Goal: Information Seeking & Learning: Understand process/instructions

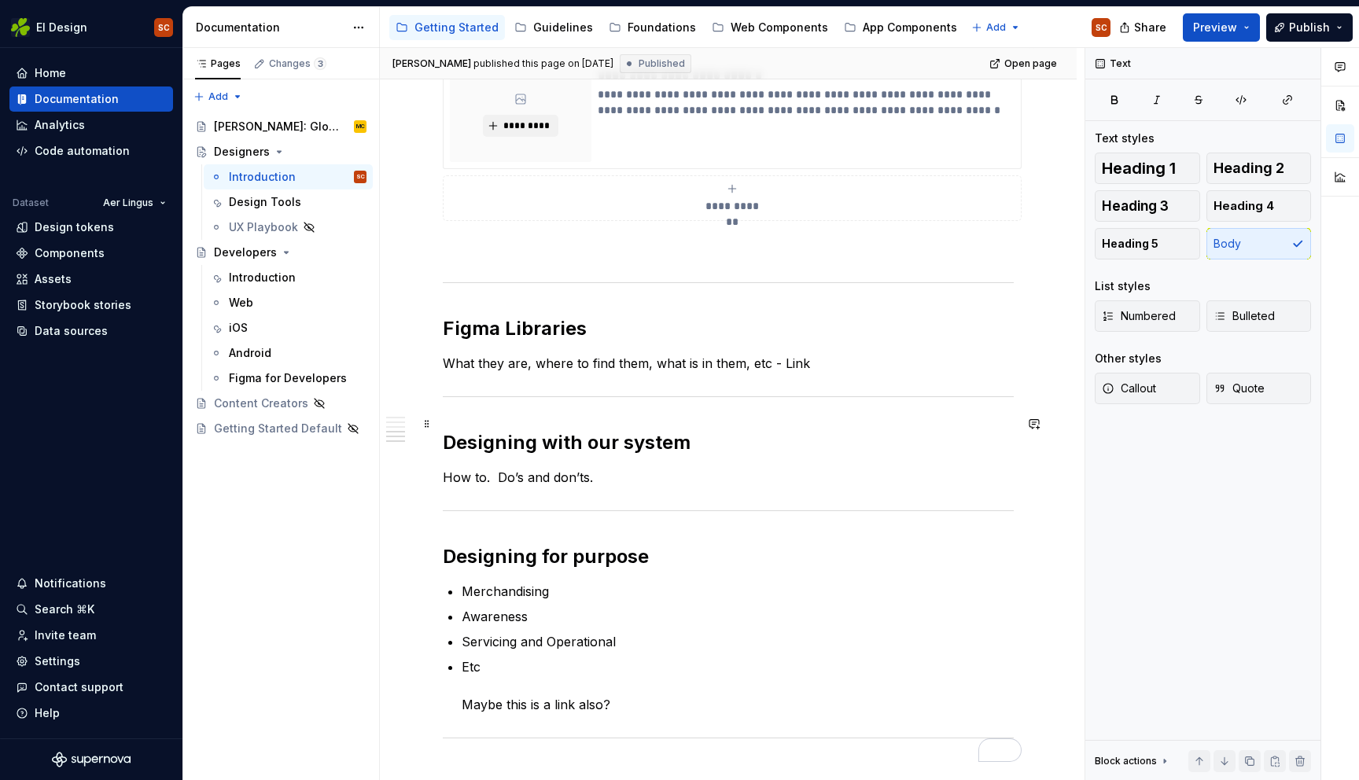
scroll to position [916, 0]
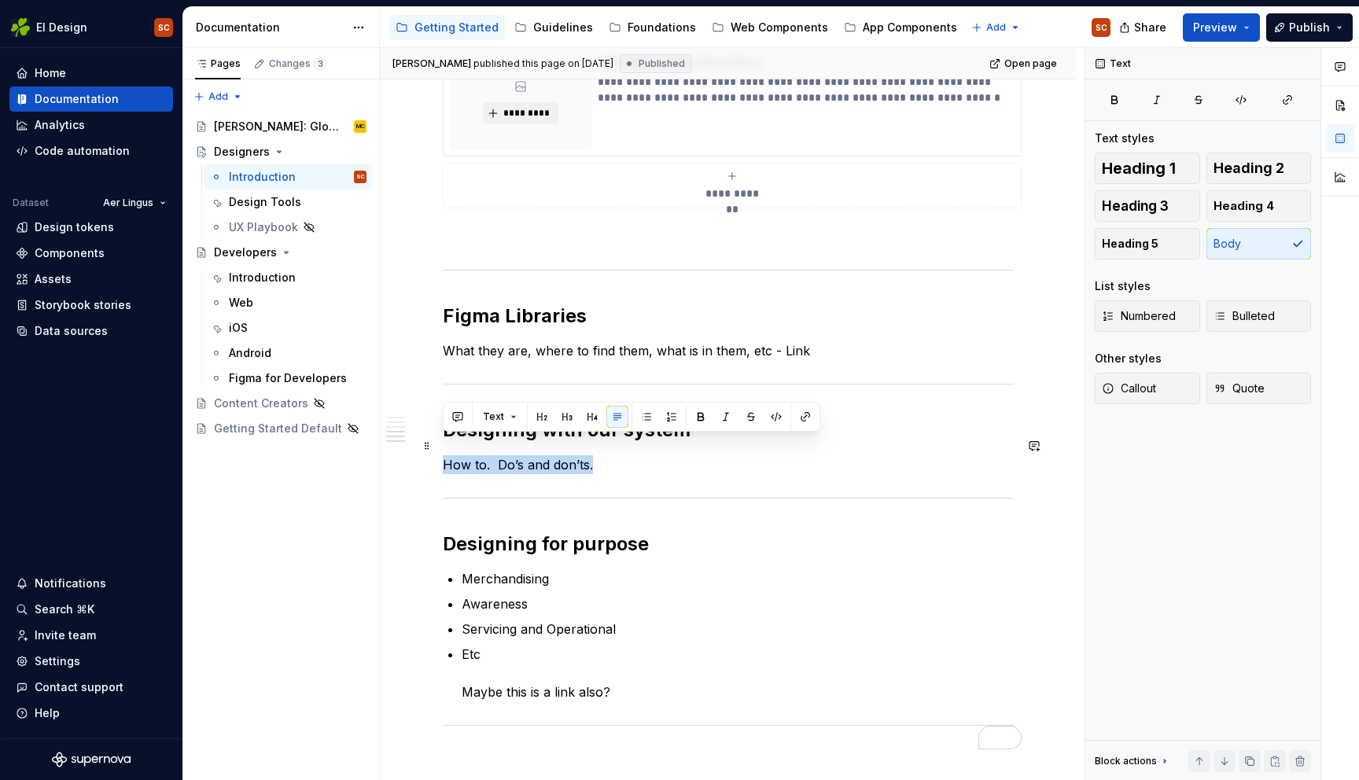
drag, startPoint x: 592, startPoint y: 448, endPoint x: 435, endPoint y: 444, distance: 156.6
click at [435, 444] on div "**********" at bounding box center [728, 189] width 697 height 1665
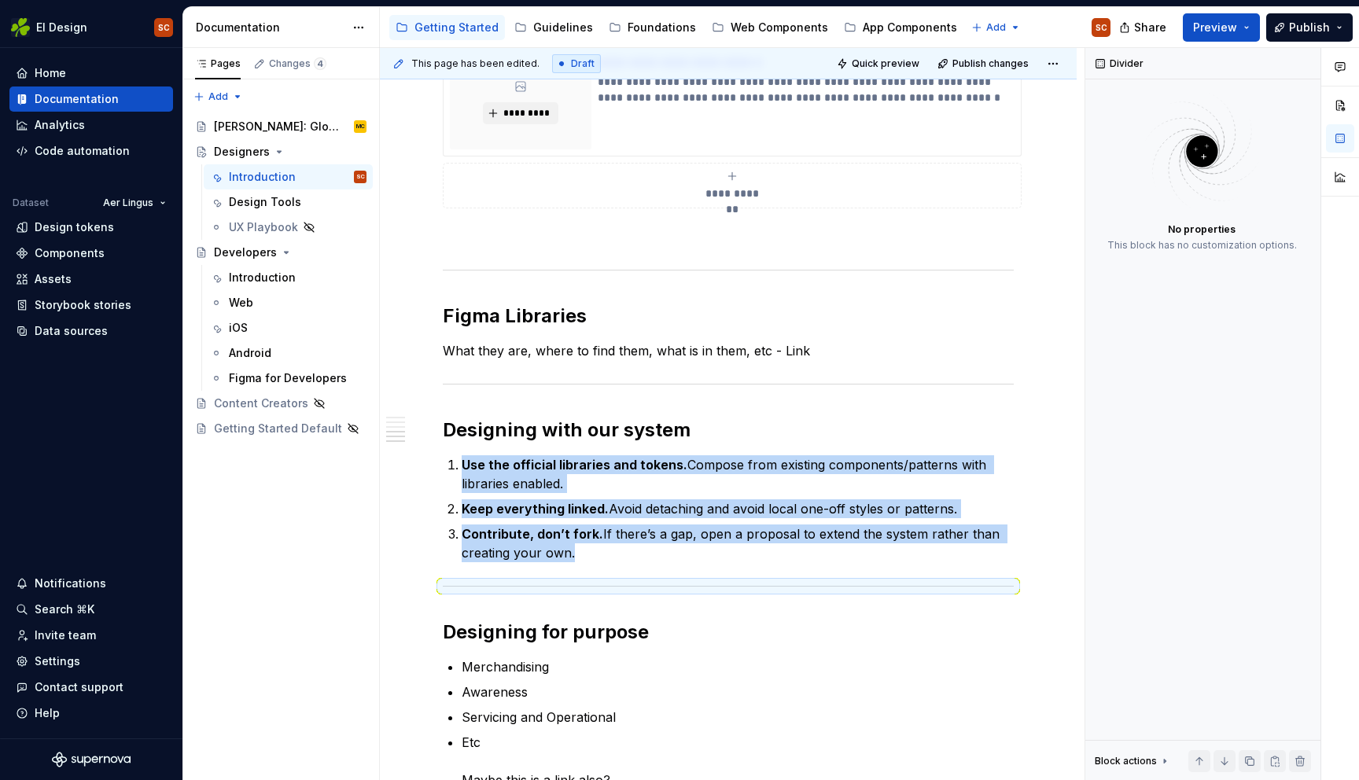
type textarea "*"
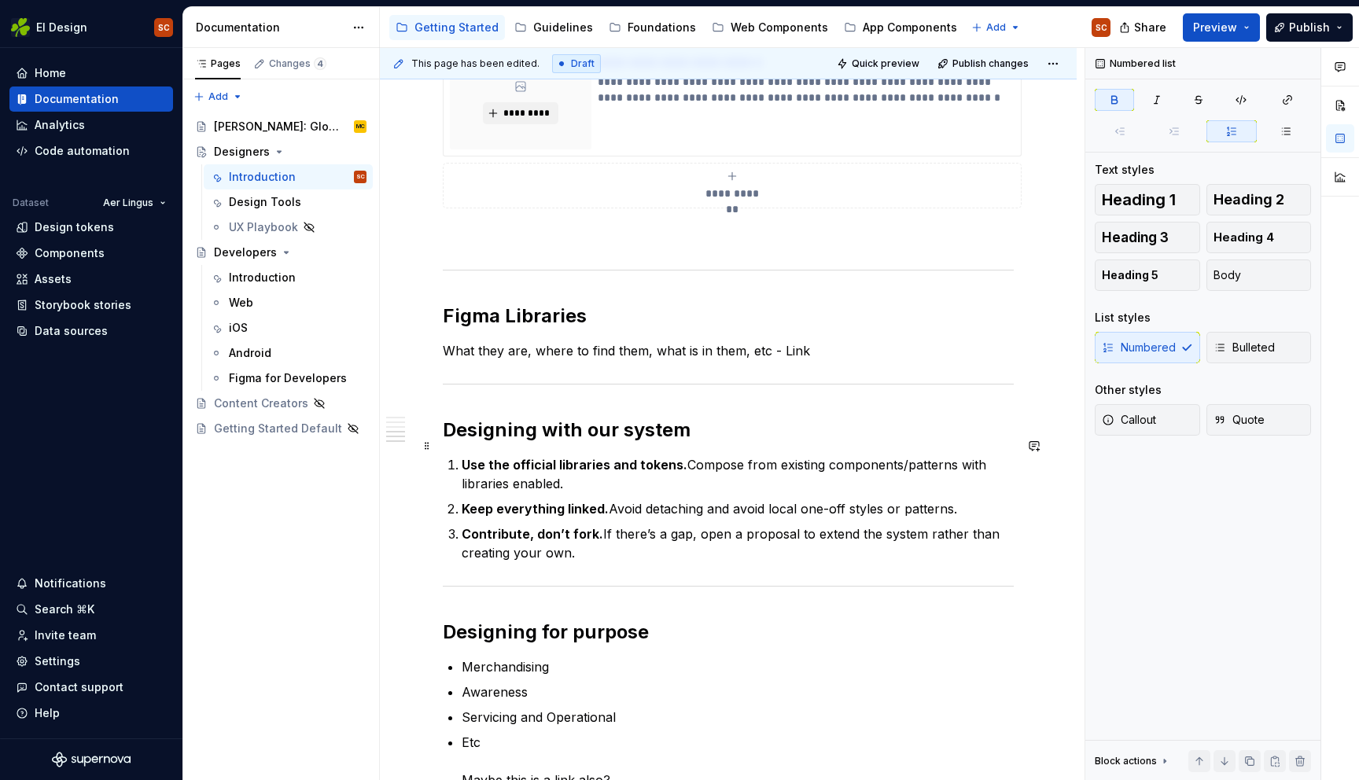
drag, startPoint x: 464, startPoint y: 445, endPoint x: 470, endPoint y: 457, distance: 13.0
click at [464, 457] on strong "Use the official libraries and tokens." at bounding box center [575, 465] width 226 height 16
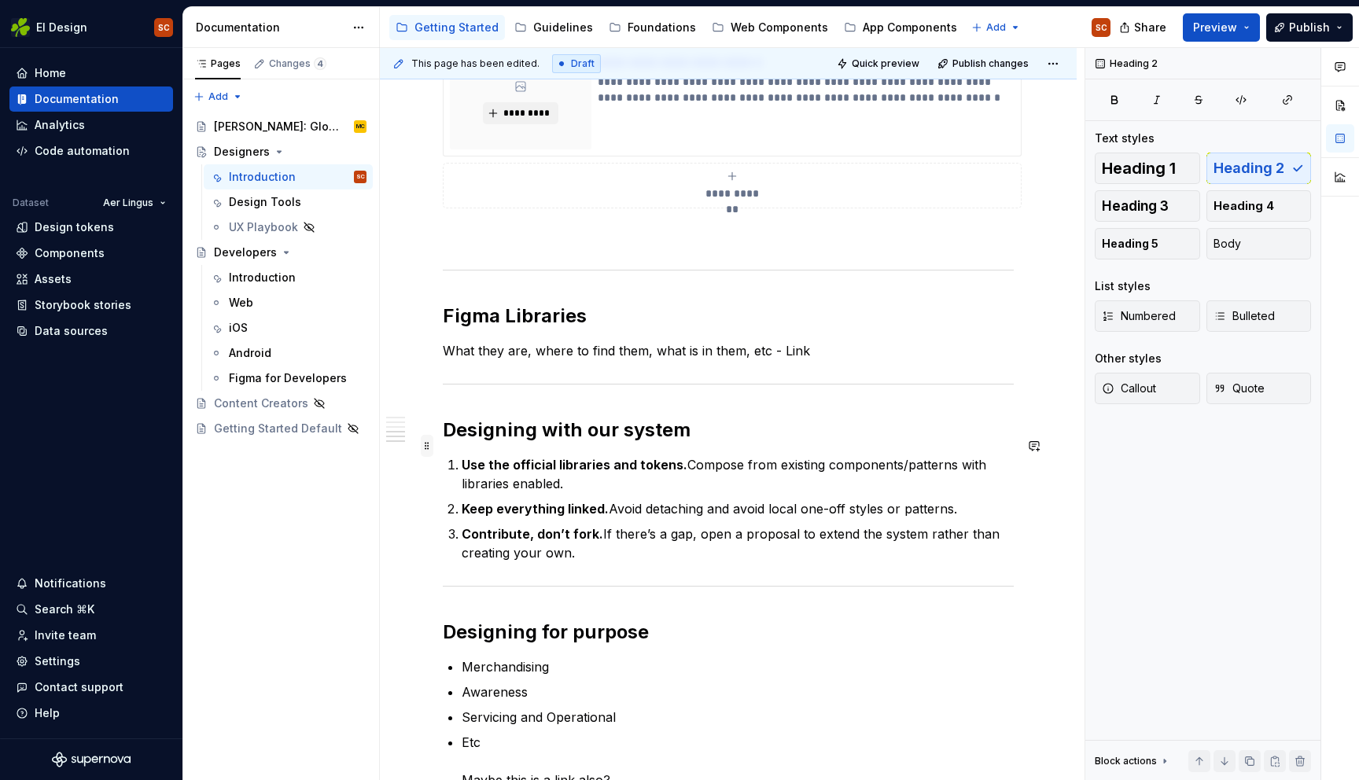
click at [431, 448] on span at bounding box center [427, 446] width 13 height 22
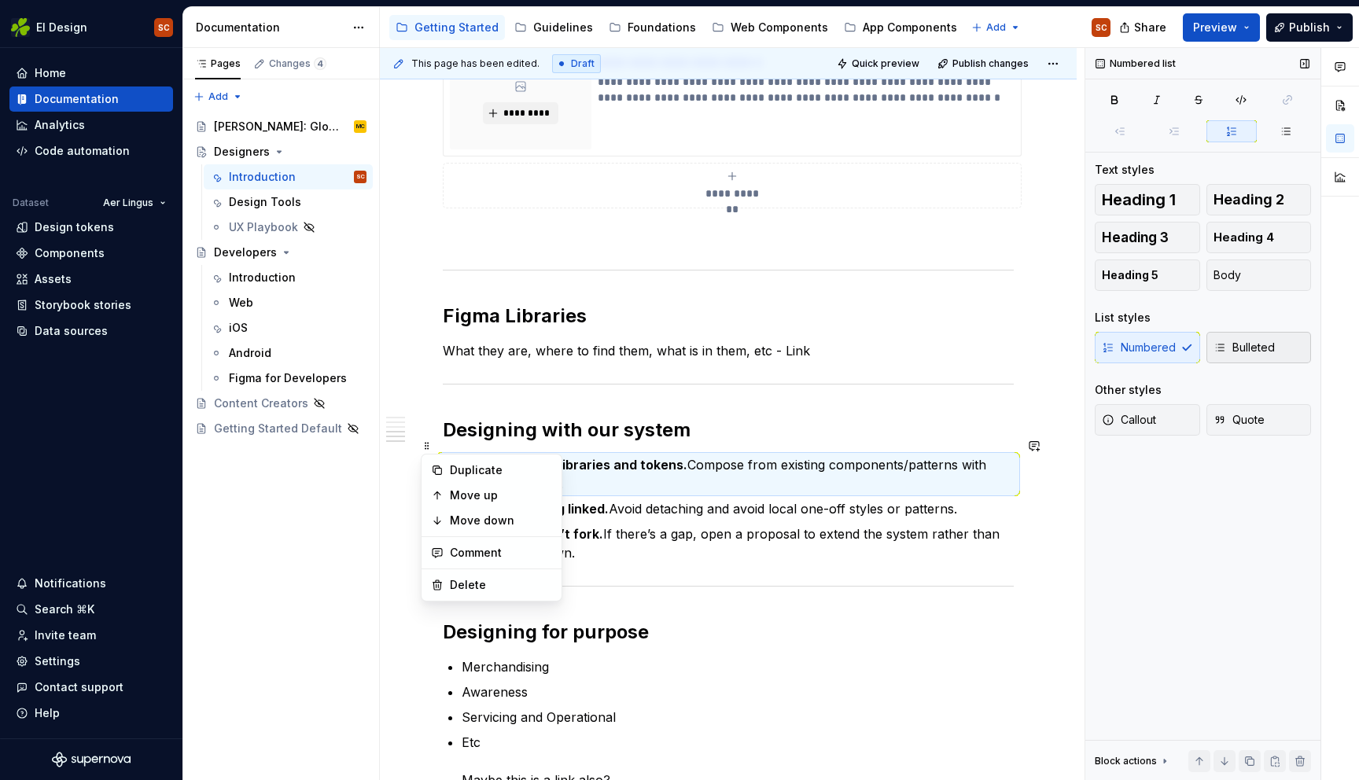
click at [1242, 346] on span "Bulleted" at bounding box center [1244, 348] width 61 height 16
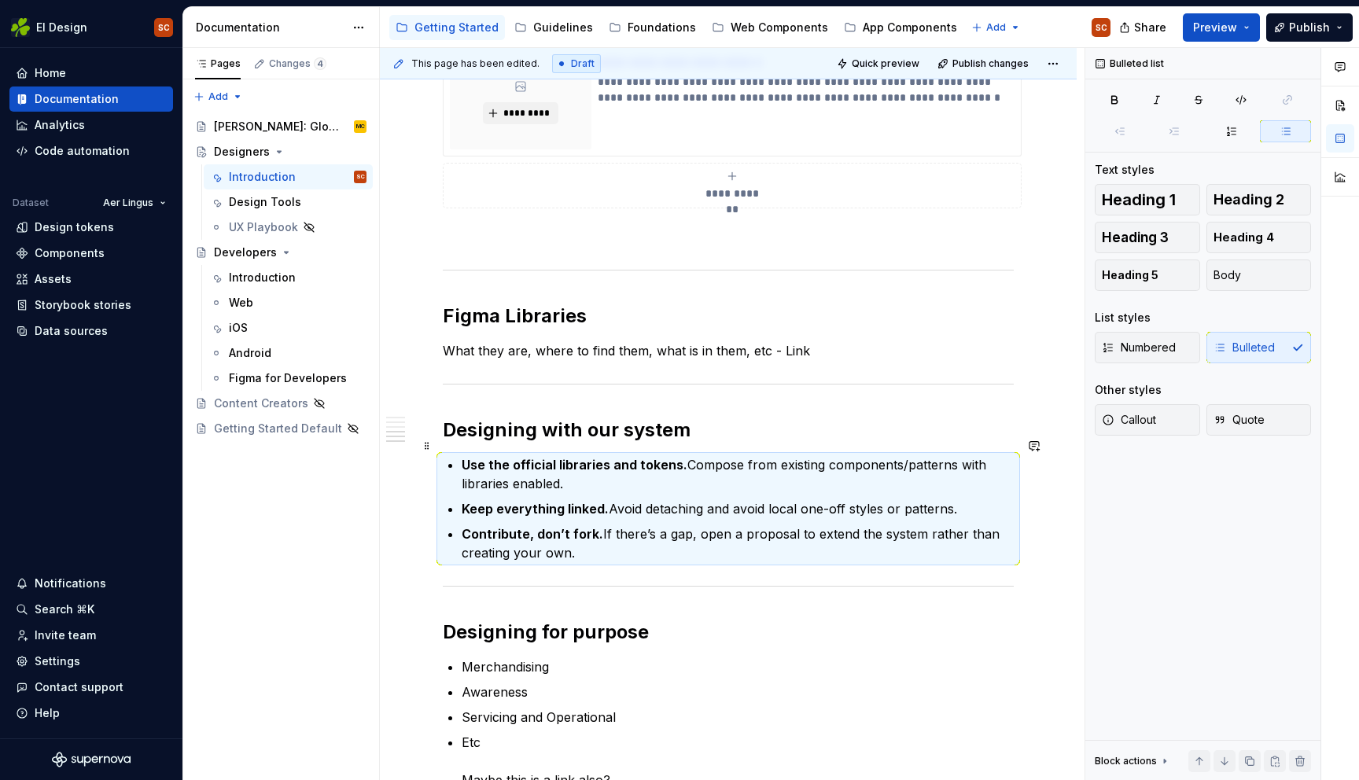
click at [981, 455] on p "Use the official libraries and tokens. Compose from existing components/pattern…" at bounding box center [738, 474] width 552 height 38
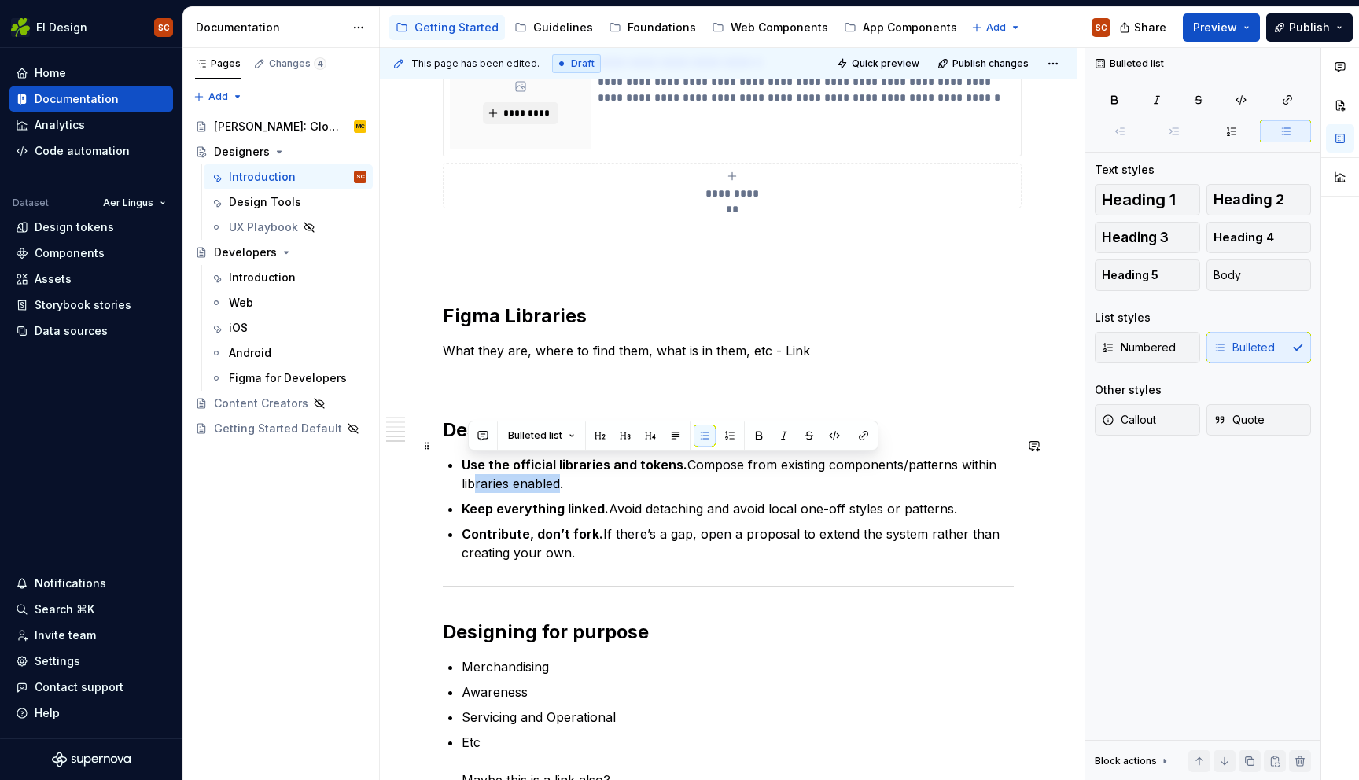
drag, startPoint x: 556, startPoint y: 465, endPoint x: 469, endPoint y: 463, distance: 87.3
click at [469, 463] on p "Use the official libraries and tokens. Compose from existing components/pattern…" at bounding box center [738, 474] width 552 height 38
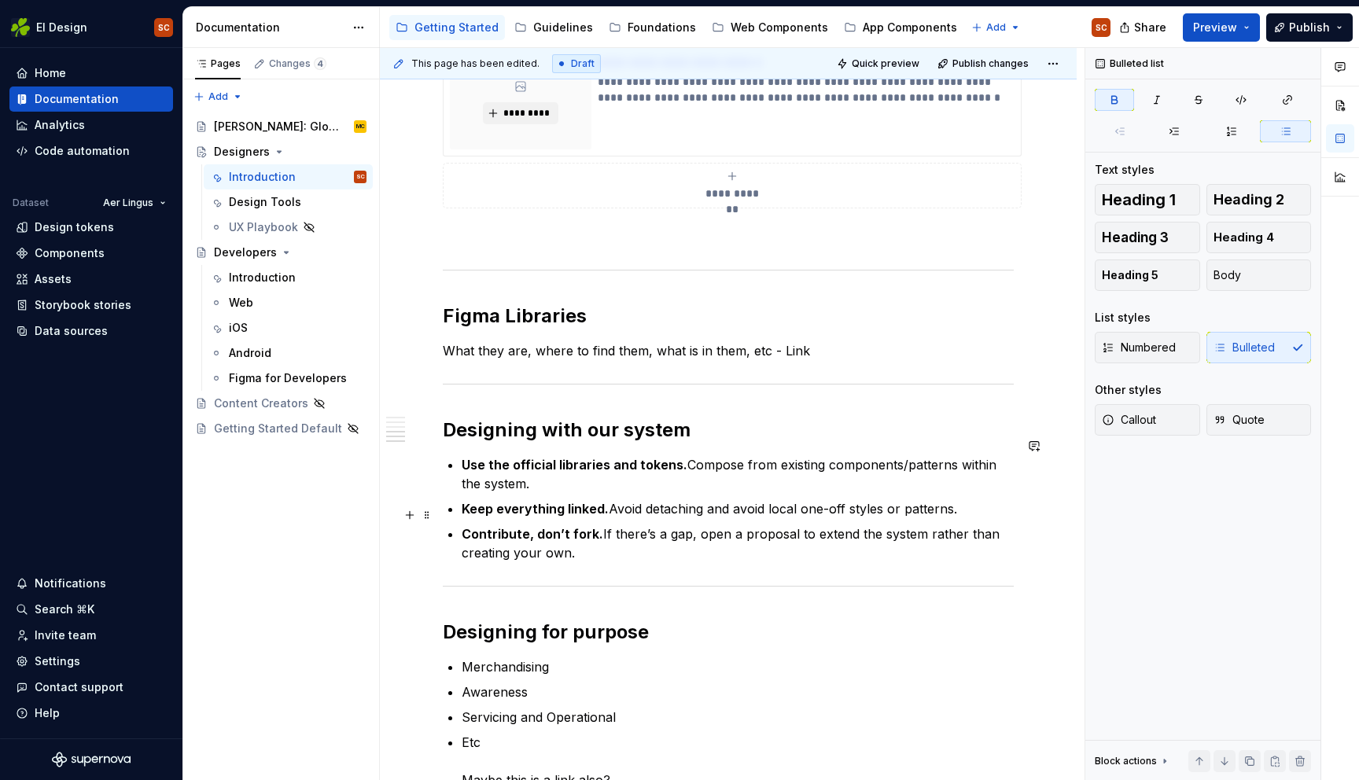
drag, startPoint x: 592, startPoint y: 515, endPoint x: 588, endPoint y: 551, distance: 35.6
click at [592, 526] on strong "Contribute, don’t fork." at bounding box center [533, 534] width 142 height 16
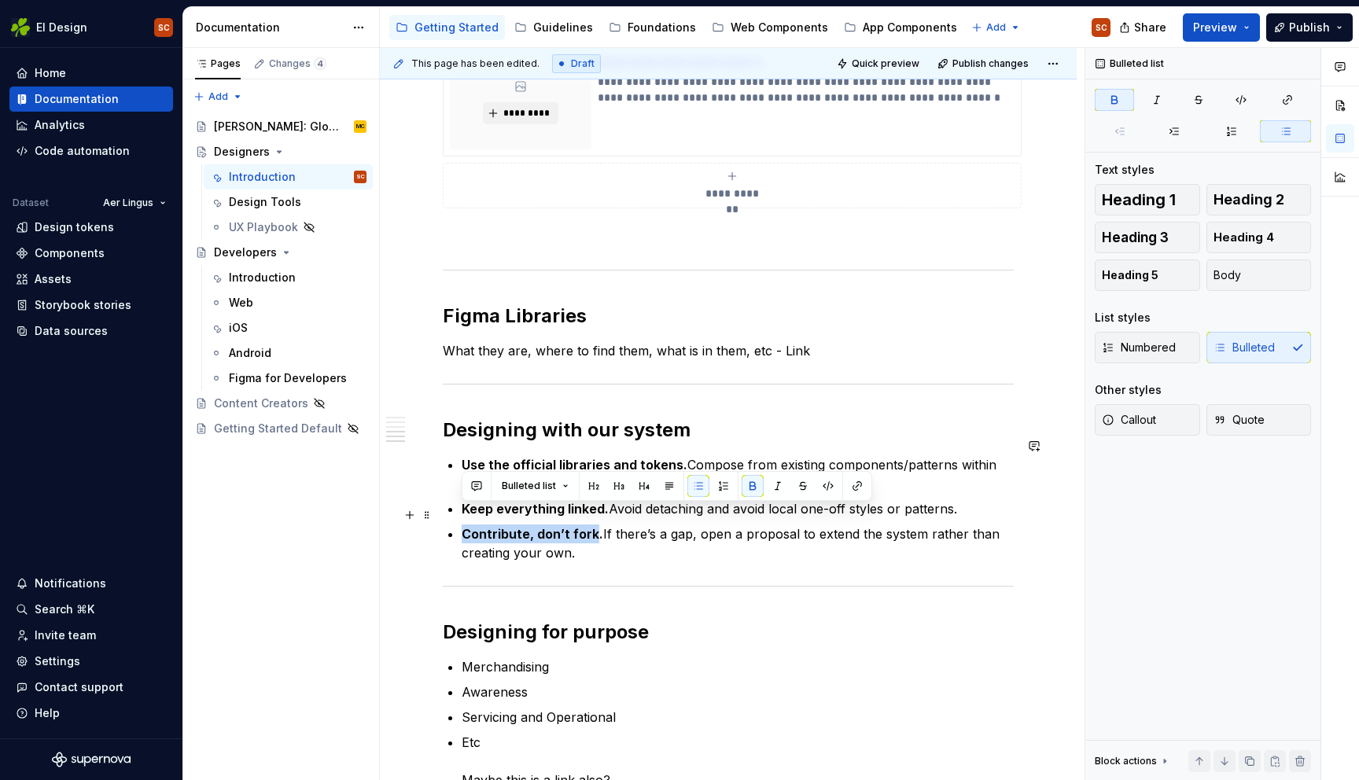
drag, startPoint x: 532, startPoint y: 515, endPoint x: 444, endPoint y: 506, distance: 88.6
click at [444, 506] on div "**********" at bounding box center [728, 126] width 571 height 1462
copy strong "Contribute, don’t fork"
click at [584, 536] on p "Contribute, don’t fork. If there’s a gap, open a proposal to extend the system …" at bounding box center [738, 544] width 552 height 38
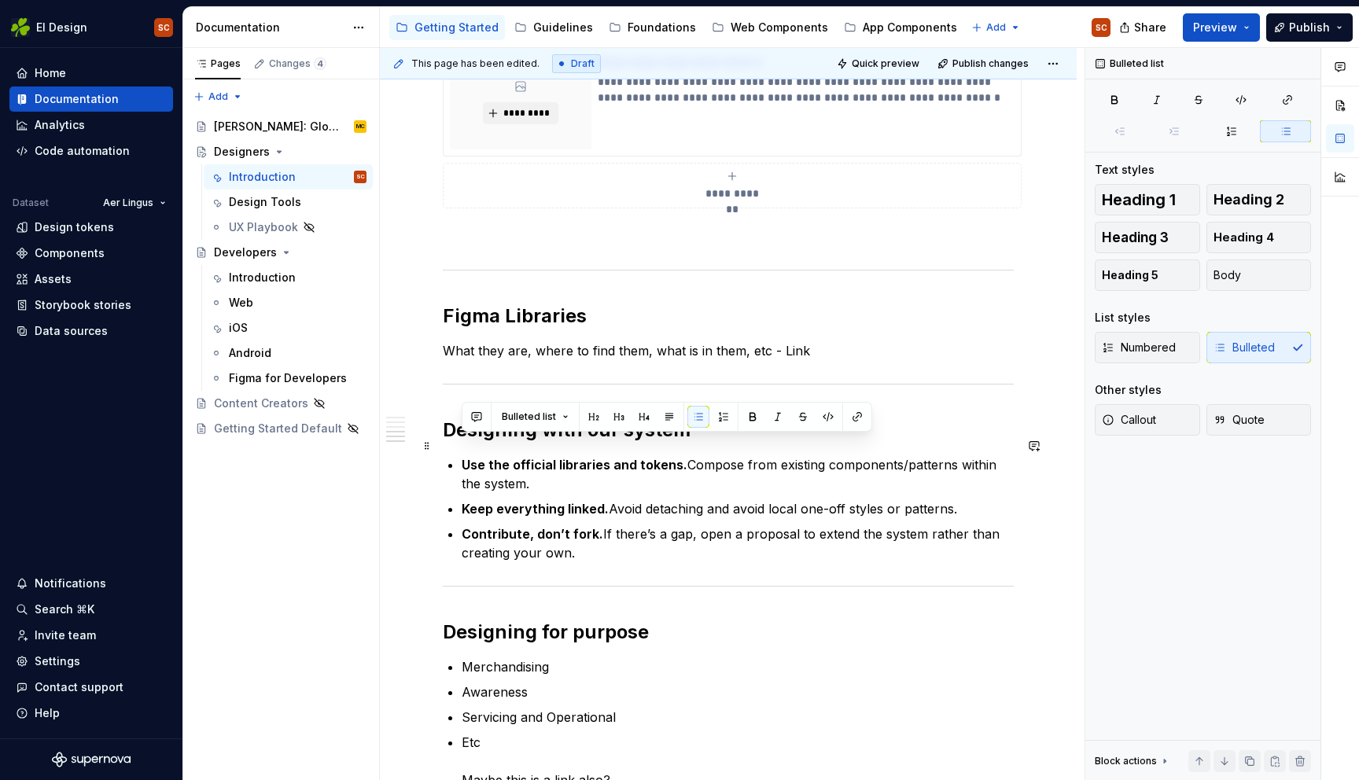
drag, startPoint x: 518, startPoint y: 532, endPoint x: 459, endPoint y: 452, distance: 100.1
click at [459, 452] on div "**********" at bounding box center [728, 126] width 571 height 1462
click at [614, 540] on p "Contribute, don’t fork. If there’s a gap, open a proposal to extend the system …" at bounding box center [738, 544] width 552 height 38
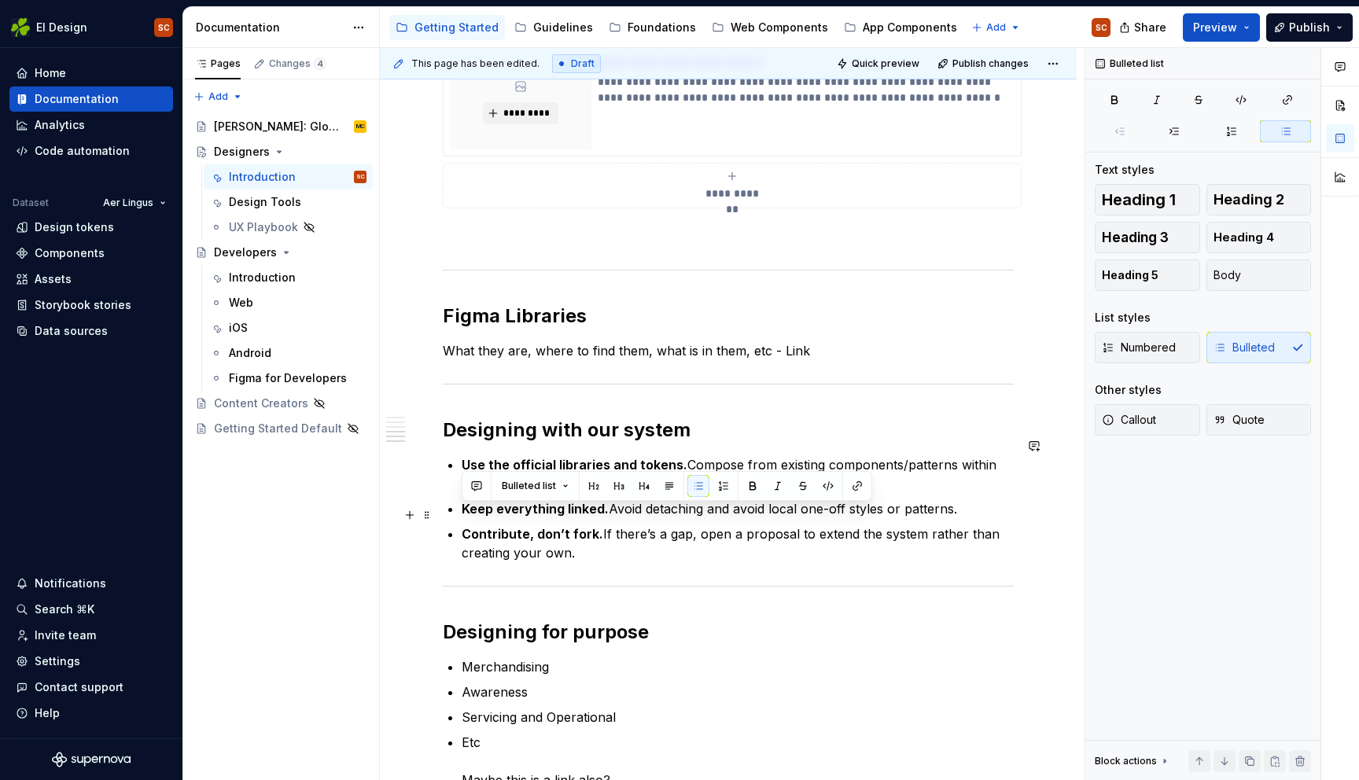
drag, startPoint x: 514, startPoint y: 522, endPoint x: 448, endPoint y: 514, distance: 65.9
click at [448, 514] on div "**********" at bounding box center [728, 126] width 571 height 1462
drag, startPoint x: 627, startPoint y: 513, endPoint x: 460, endPoint y: 514, distance: 166.8
click at [460, 514] on div "**********" at bounding box center [728, 126] width 571 height 1462
drag, startPoint x: 672, startPoint y: 536, endPoint x: 658, endPoint y: 533, distance: 14.5
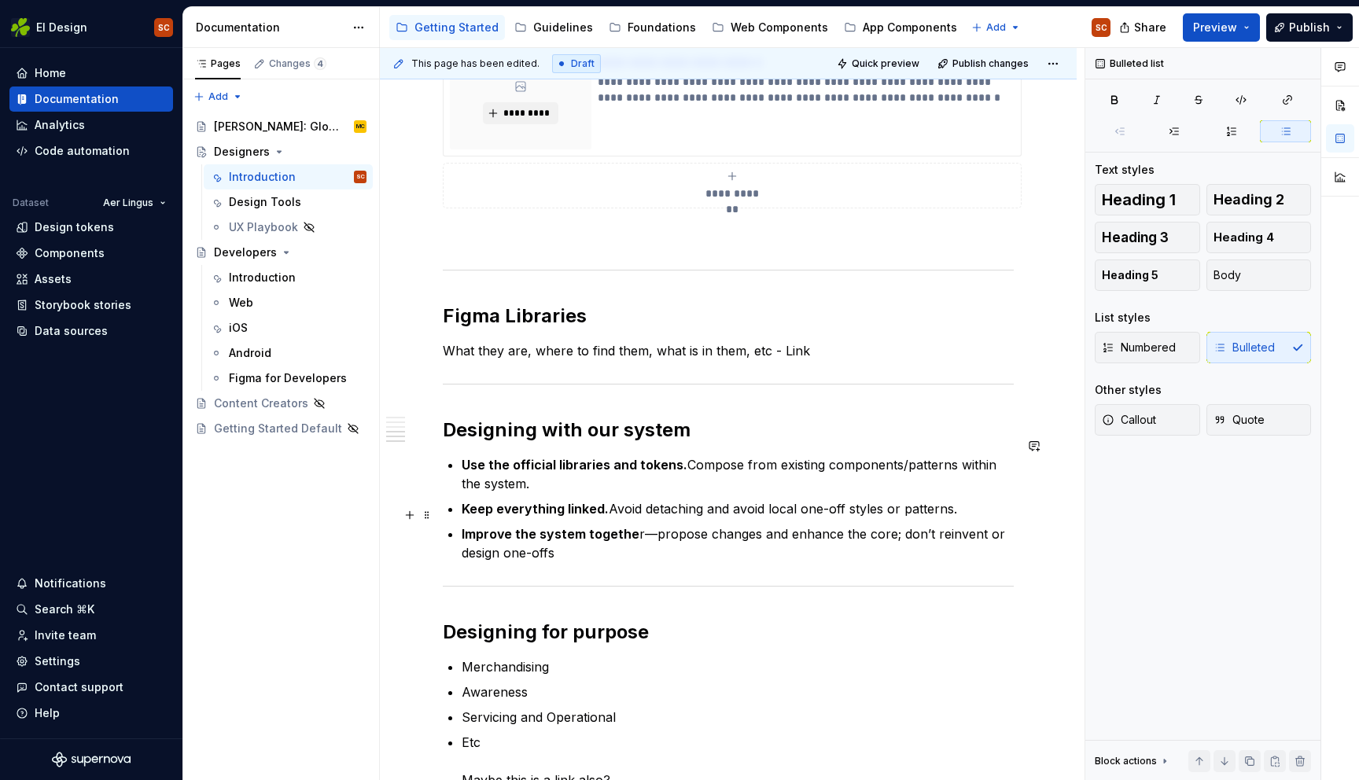
click at [672, 536] on p "Improve the system togethe r—propose changes and enhance the core; don’t reinve…" at bounding box center [738, 544] width 552 height 38
click at [651, 525] on p "Improve the system togethe r—propose changes and enhance the core; don’t reinve…" at bounding box center [738, 544] width 552 height 38
click at [643, 525] on p "Improve the system togethe . propose changes and enhance the core; don’t reinve…" at bounding box center [738, 544] width 552 height 38
click at [875, 525] on p "Improve the system togethe . Propose changes and enhance the core; don’t reinve…" at bounding box center [738, 544] width 552 height 38
click at [580, 533] on p "Improve the system togethe . Propose changes and enhance the system, don’t rein…" at bounding box center [738, 544] width 552 height 38
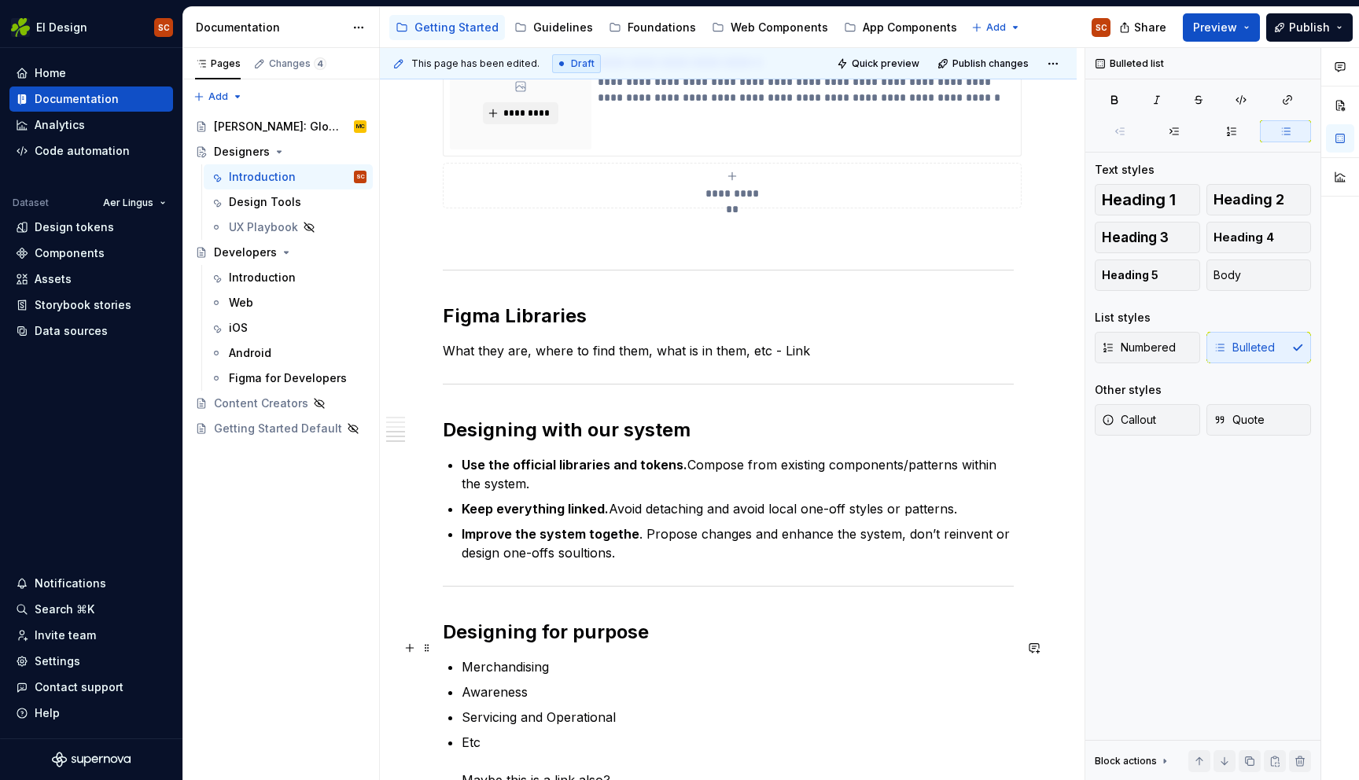
click at [739, 658] on p "Merchandising" at bounding box center [738, 667] width 552 height 19
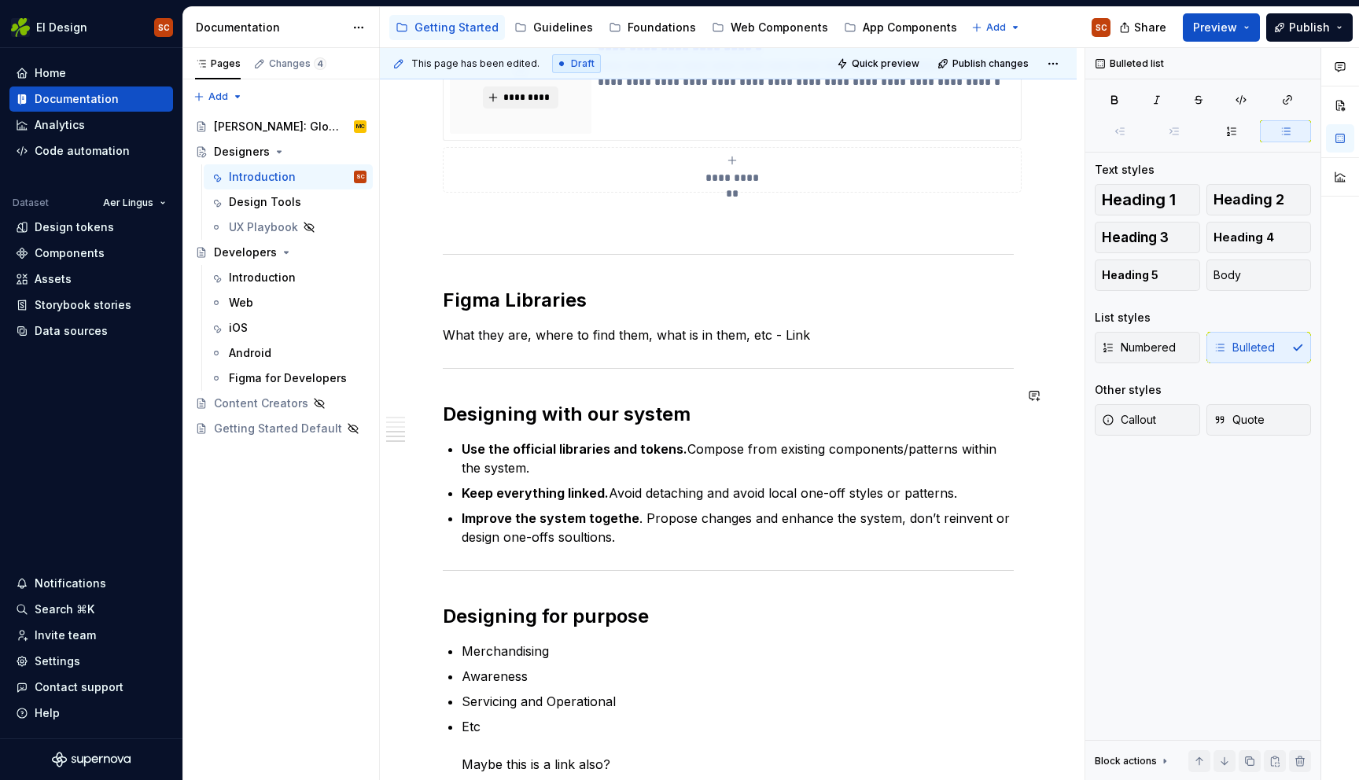
scroll to position [933, 0]
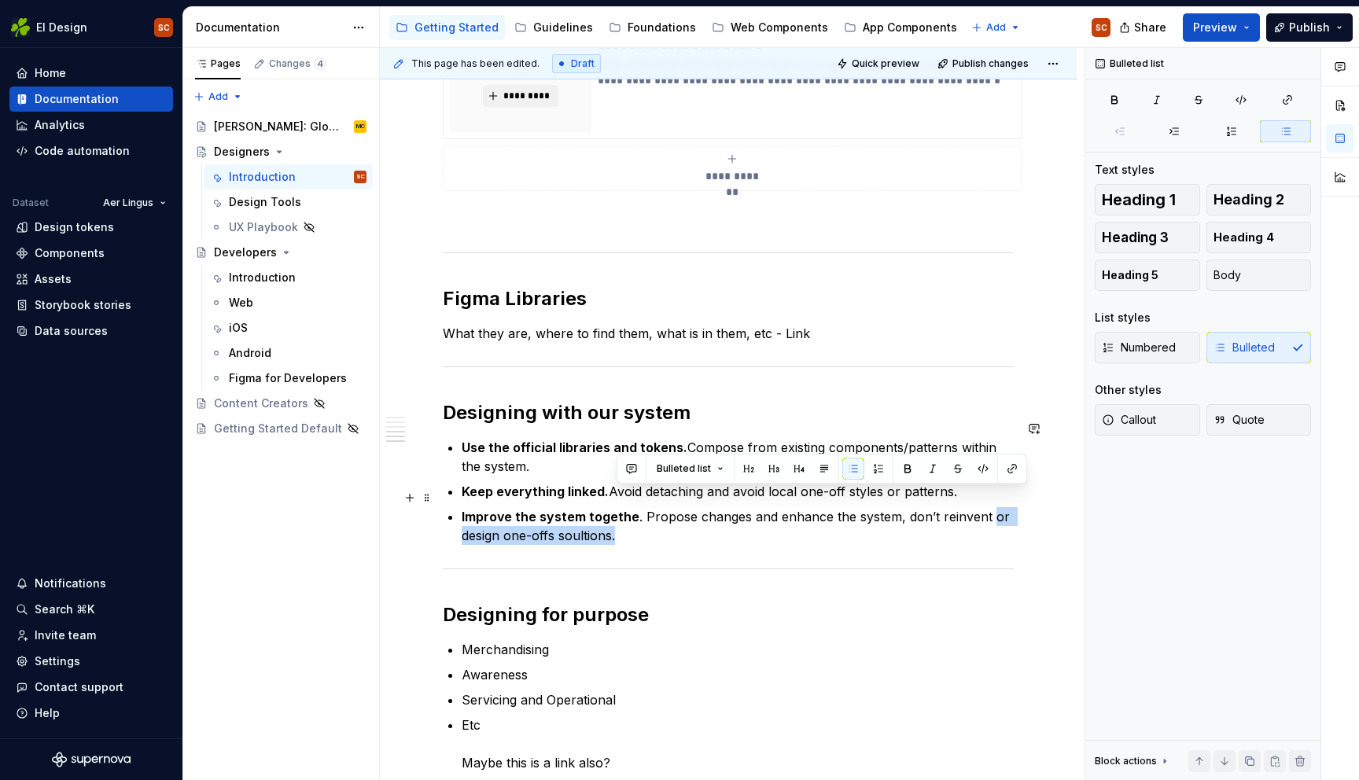
drag, startPoint x: 985, startPoint y: 496, endPoint x: 1005, endPoint y: 508, distance: 23.3
click at [1005, 508] on p "Improve the system togethe . Propose changes and enhance the system, don’t rein…" at bounding box center [738, 526] width 552 height 38
click at [996, 519] on p "Improve the system togethe . Propose changes and enhance the system, don’t rein…" at bounding box center [738, 526] width 552 height 38
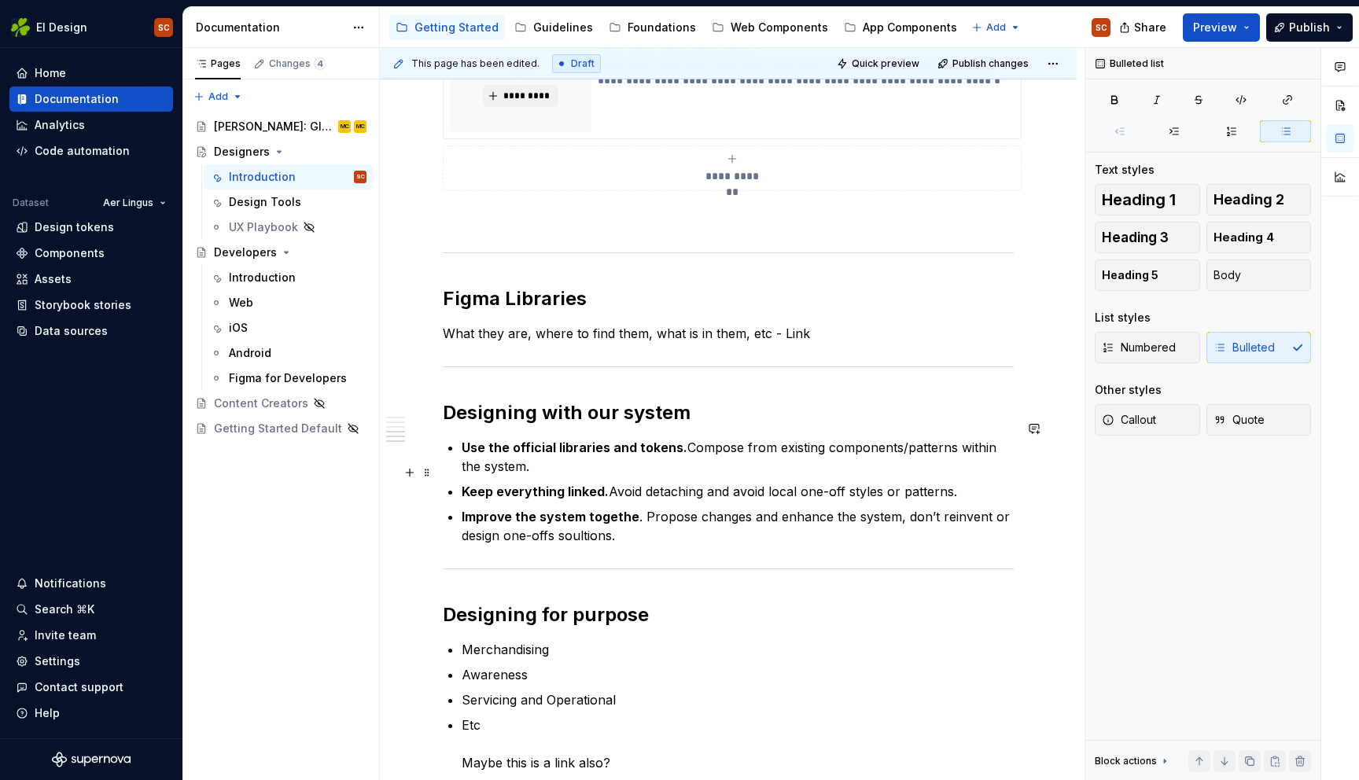
click at [851, 482] on p "Keep everything linked. Avoid detaching and avoid local one-off styles or patte…" at bounding box center [738, 491] width 552 height 19
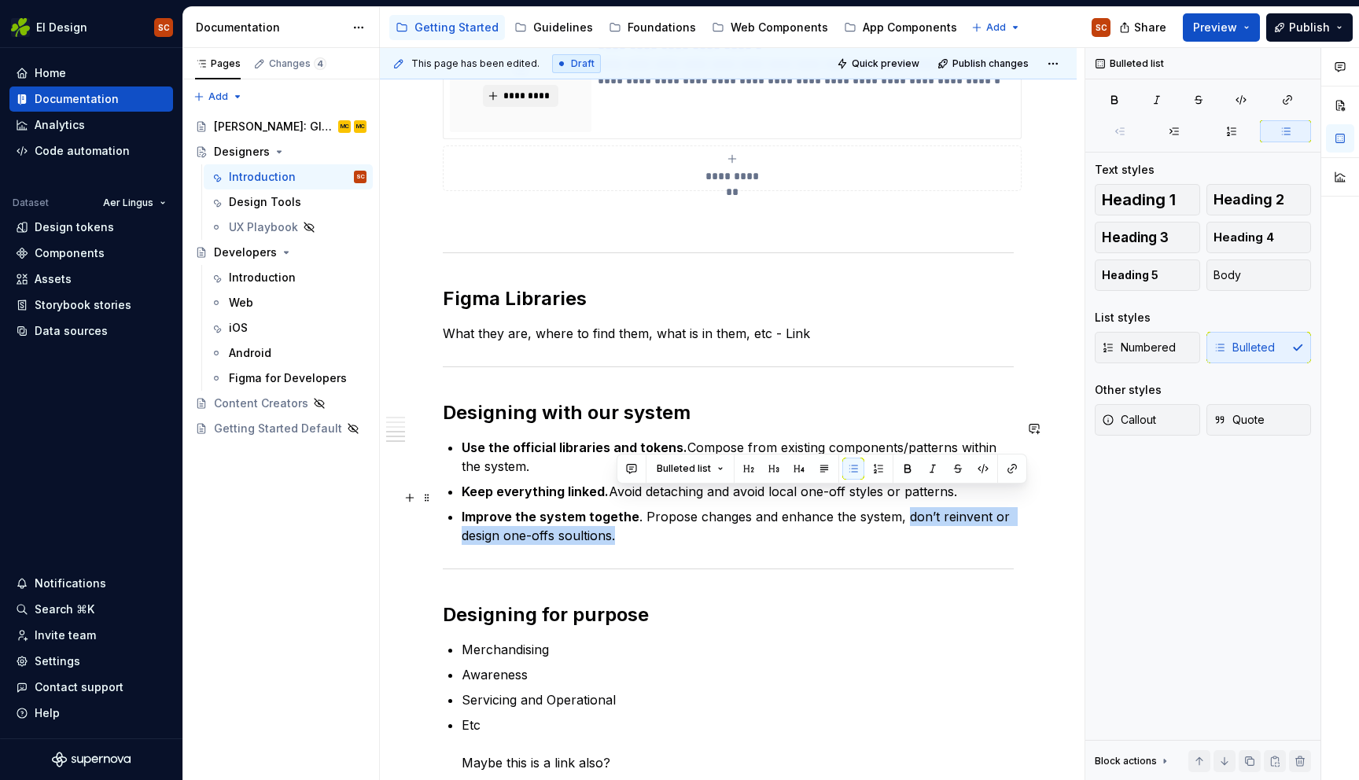
drag, startPoint x: 967, startPoint y: 500, endPoint x: 984, endPoint y: 514, distance: 21.9
click at [984, 514] on p "Improve the system togethe . Propose changes and enhance the system, don’t rein…" at bounding box center [738, 526] width 552 height 38
click at [765, 522] on p "Improve the system togethe . Propose changes and enhance the system, don’t rein…" at bounding box center [738, 526] width 552 height 38
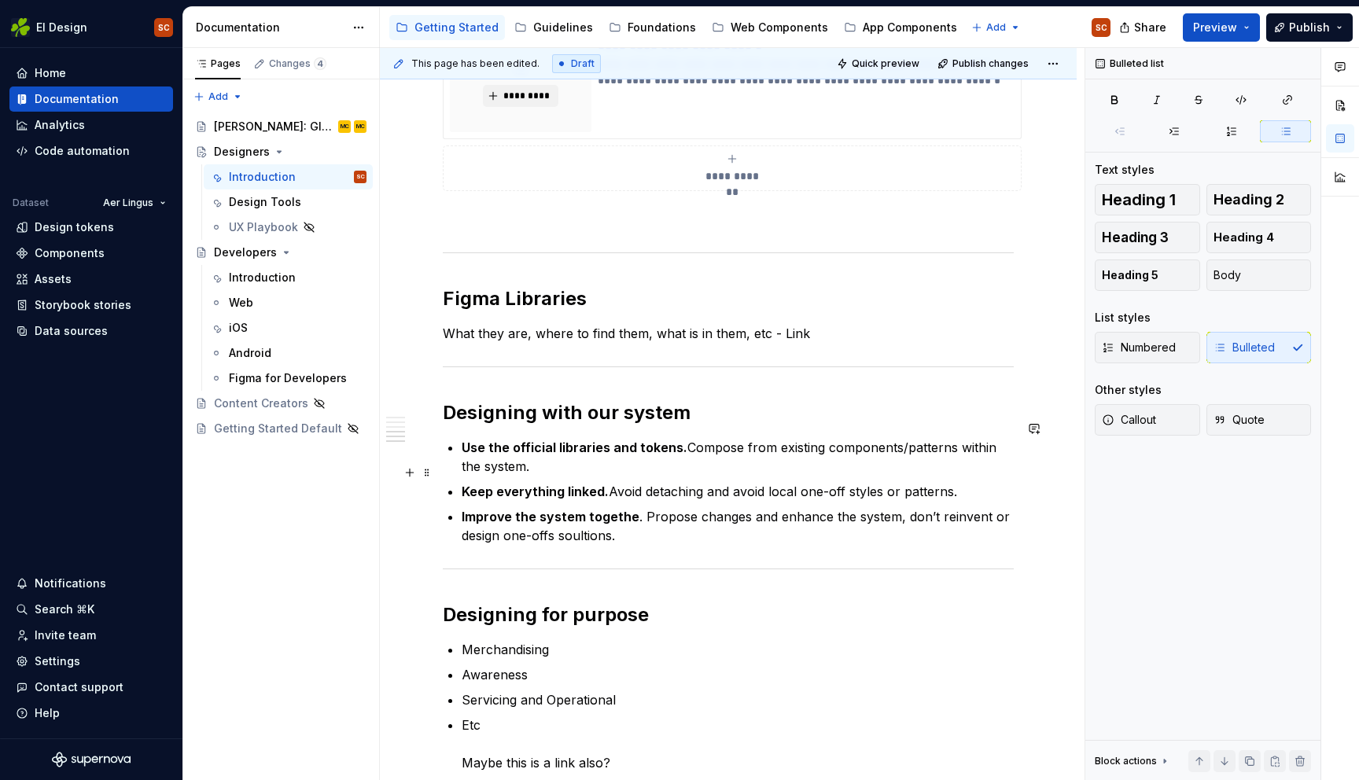
click at [852, 482] on p "Keep everything linked. Avoid detaching and avoid local one-off styles or patte…" at bounding box center [738, 491] width 552 height 19
click at [813, 527] on div "**********" at bounding box center [728, 109] width 571 height 1462
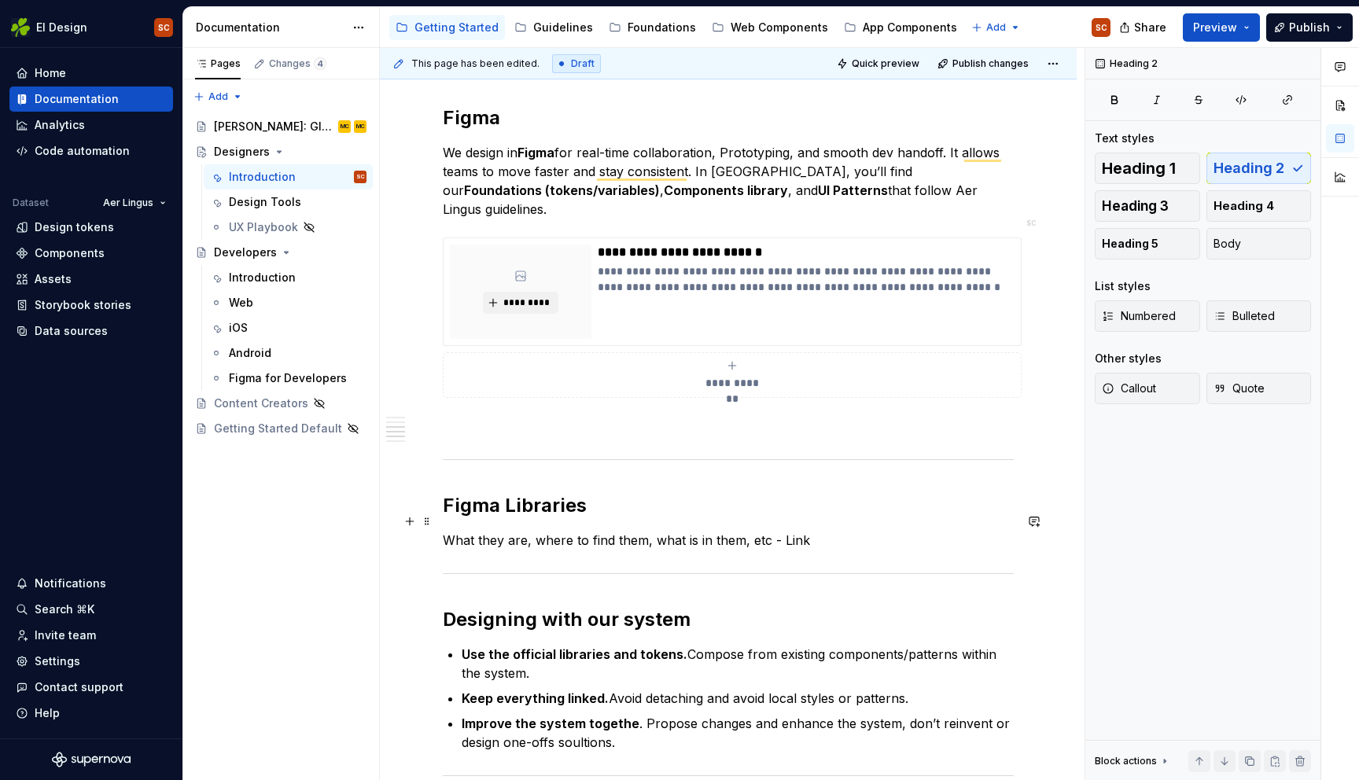
scroll to position [724, 0]
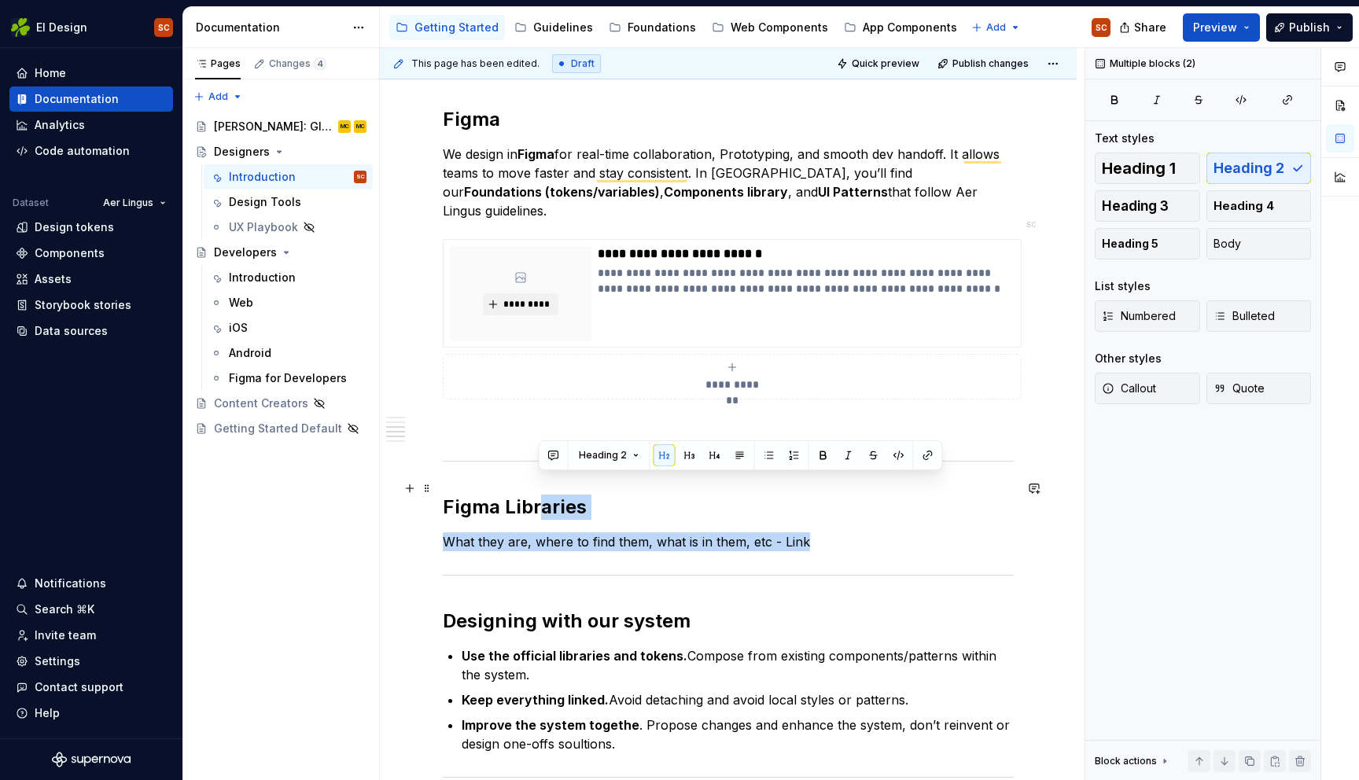
drag, startPoint x: 737, startPoint y: 526, endPoint x: 536, endPoint y: 492, distance: 204.3
click at [535, 492] on div "**********" at bounding box center [728, 317] width 571 height 1462
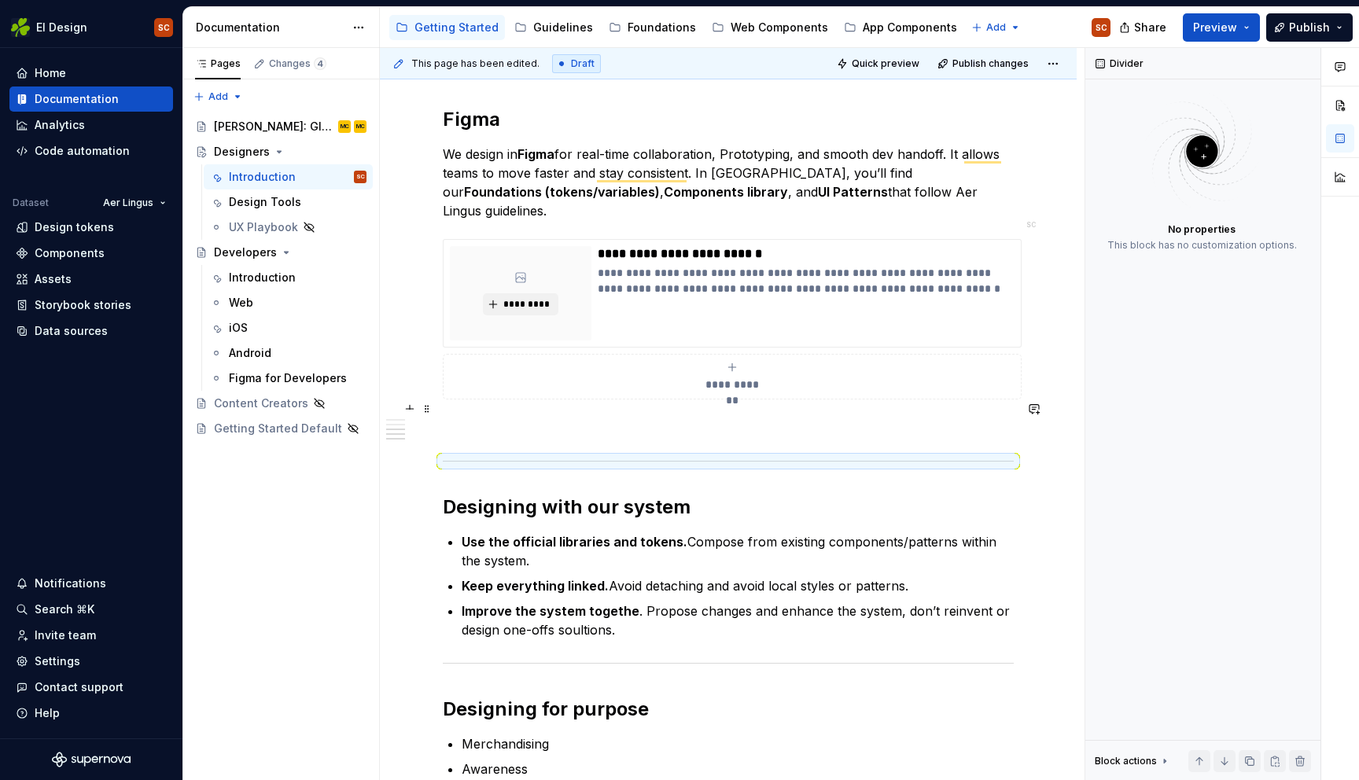
click at [454, 418] on p "To enrich screen reader interactions, please activate Accessibility in Grammarl…" at bounding box center [728, 427] width 571 height 19
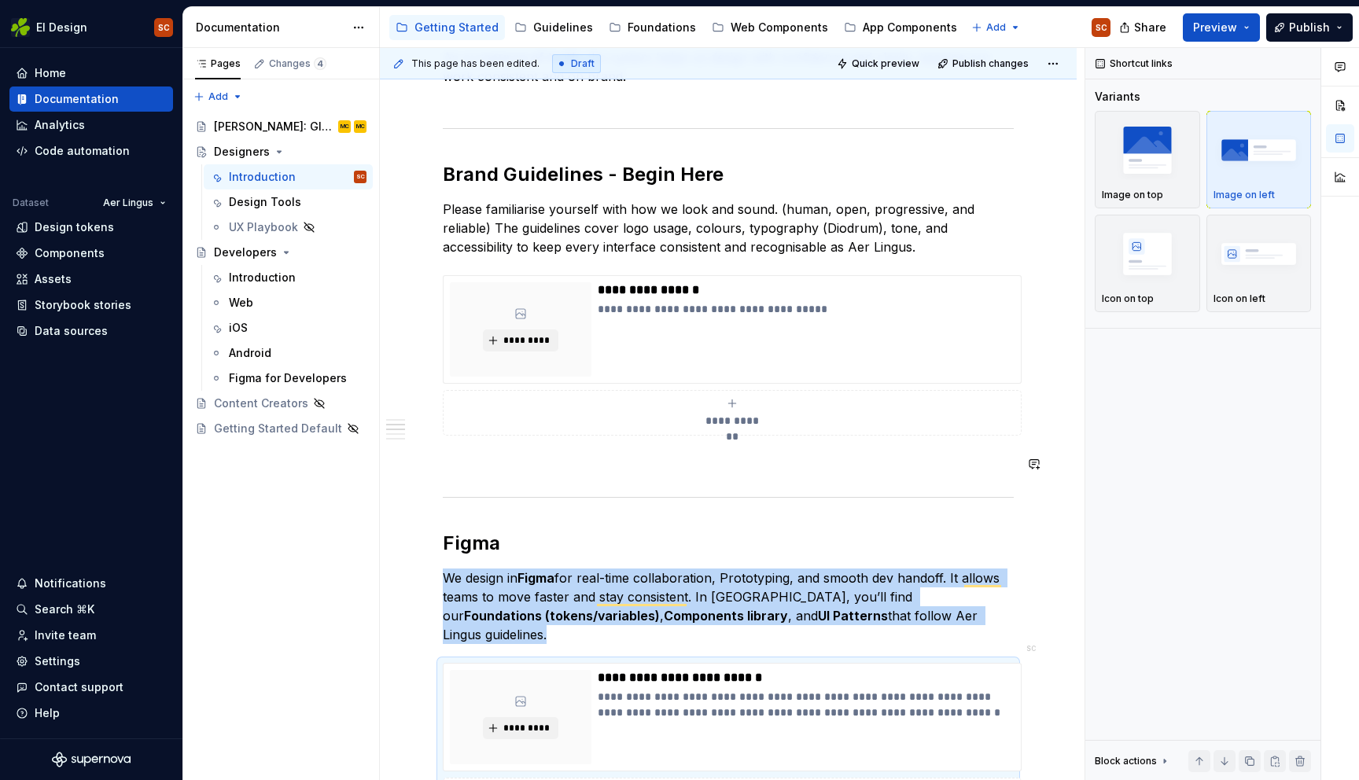
scroll to position [269, 0]
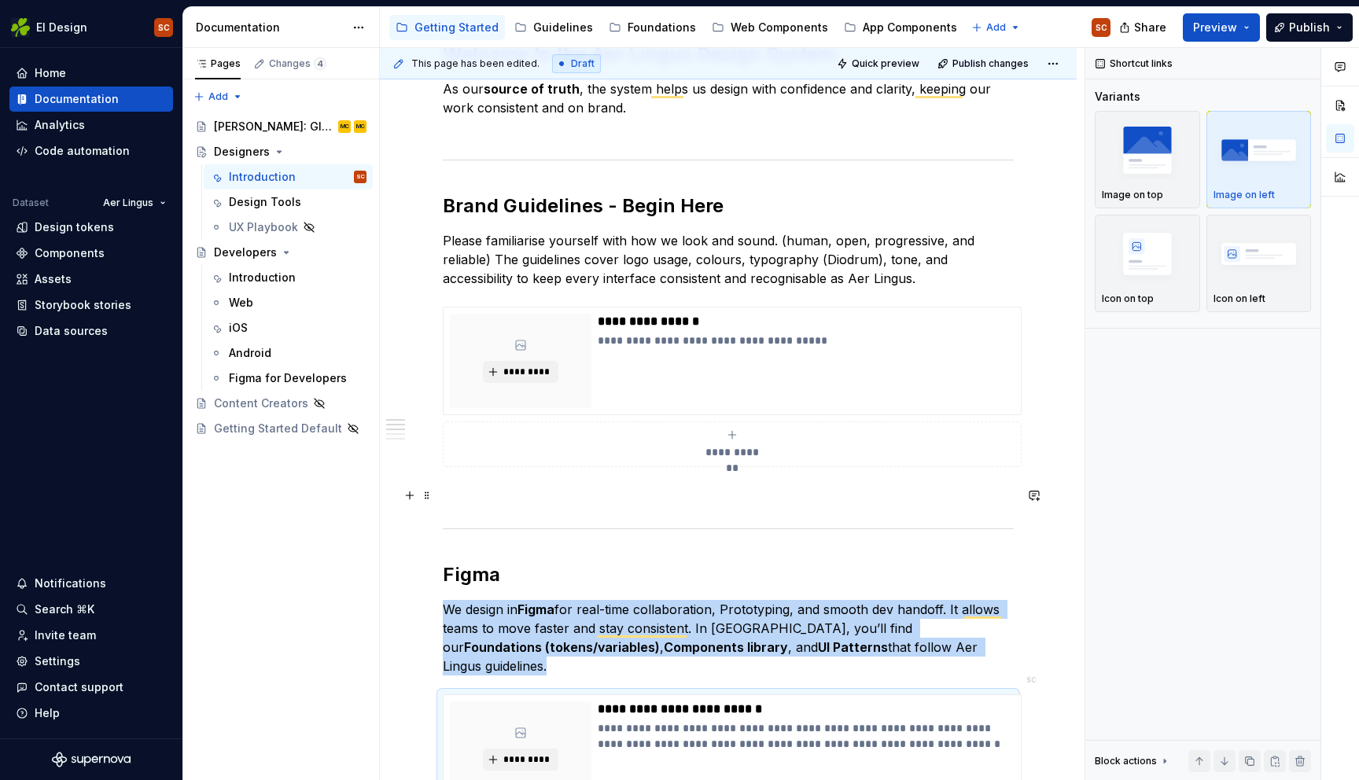
click at [482, 490] on p "To enrich screen reader interactions, please activate Accessibility in Grammarl…" at bounding box center [728, 495] width 571 height 19
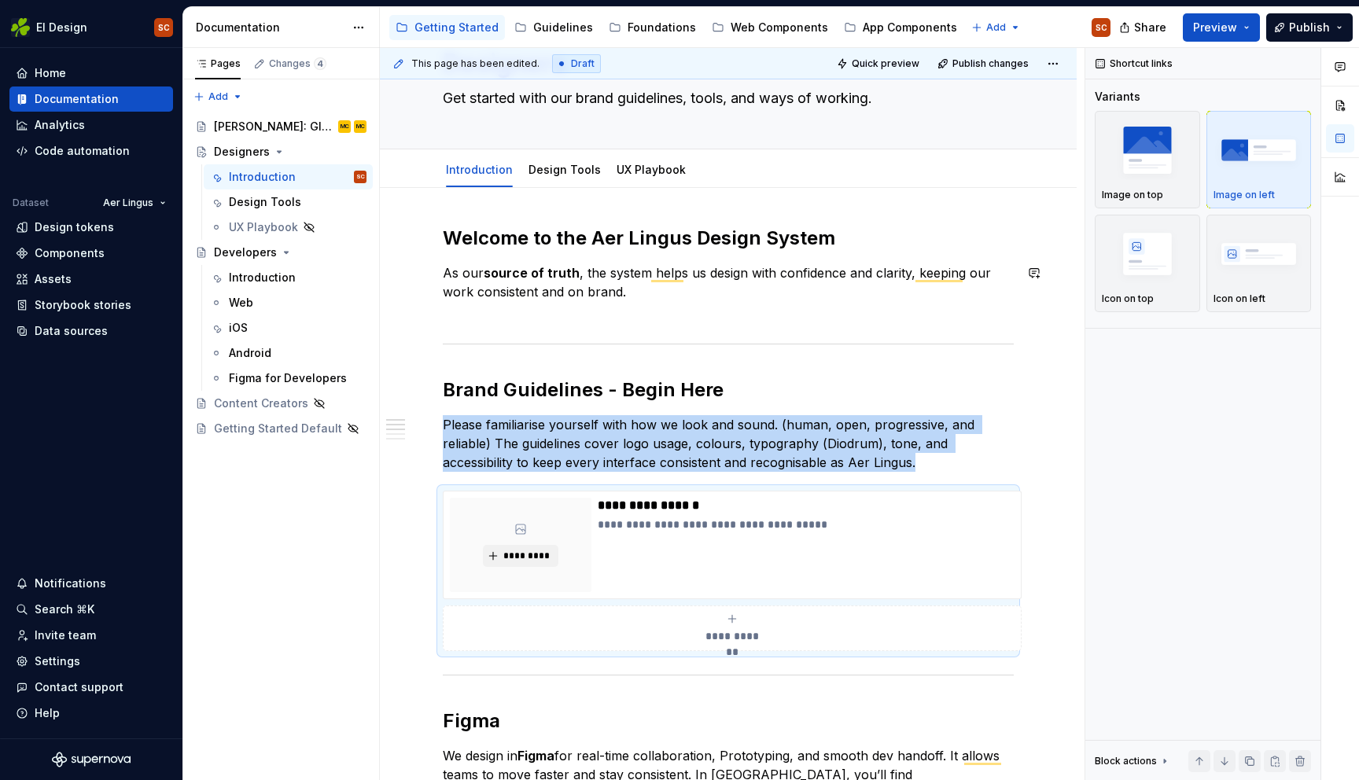
scroll to position [83, 0]
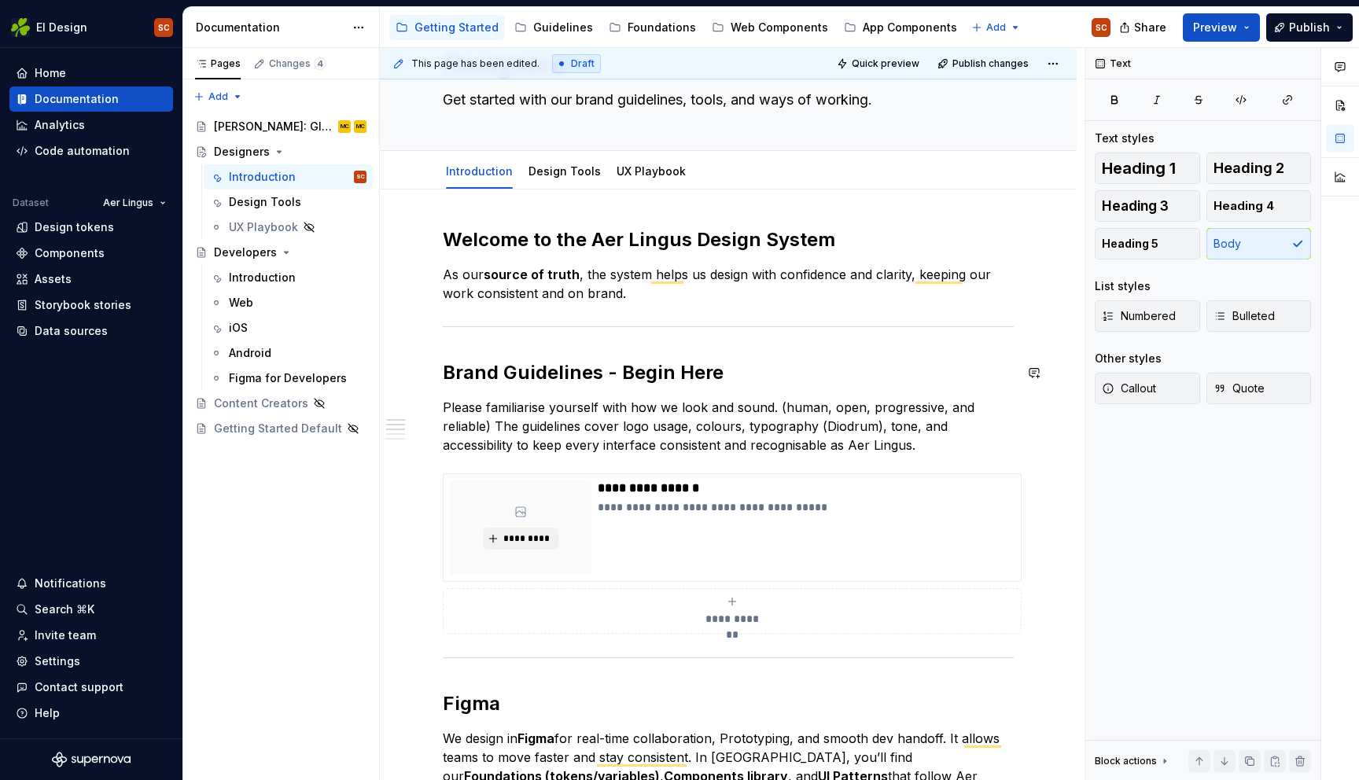
click at [1112, 500] on div "Heading 2 Text styles Heading 1 Heading 2 Heading 3 Heading 4 Heading 5 Body Li…" at bounding box center [1203, 414] width 235 height 733
click at [1019, 63] on span "Publish changes" at bounding box center [991, 63] width 76 height 13
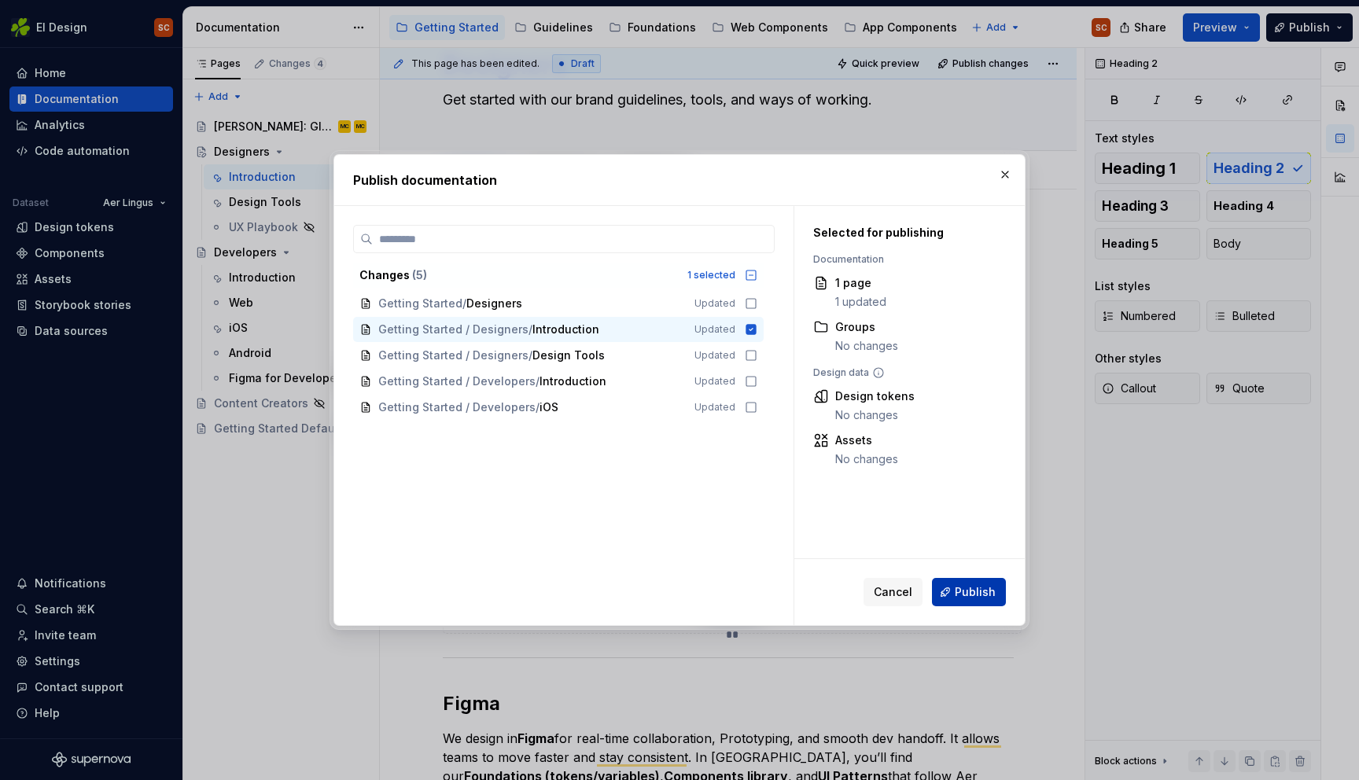
click at [965, 602] on button "Publish" at bounding box center [969, 592] width 74 height 28
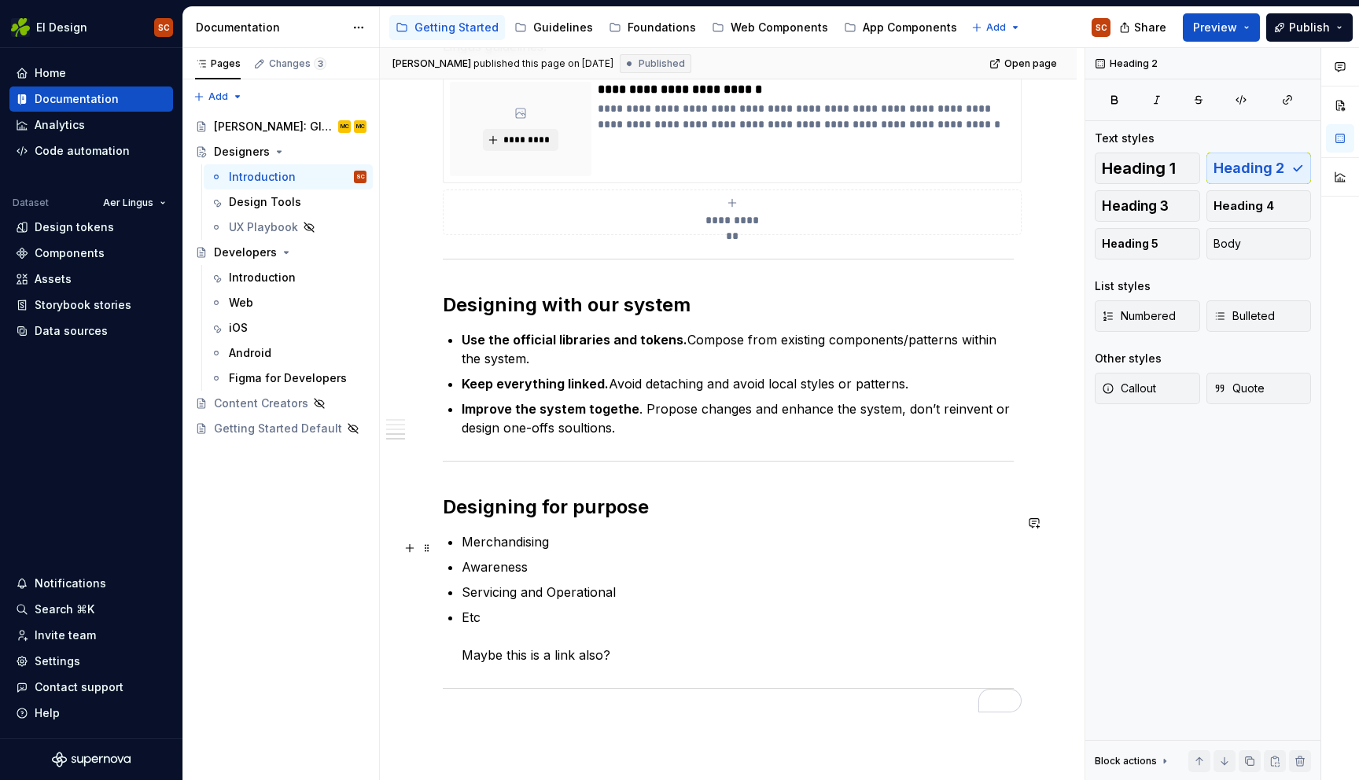
scroll to position [833, 0]
click at [632, 399] on p "Improve the system togethe . Propose changes and enhance the system, don’t rein…" at bounding box center [738, 418] width 552 height 38
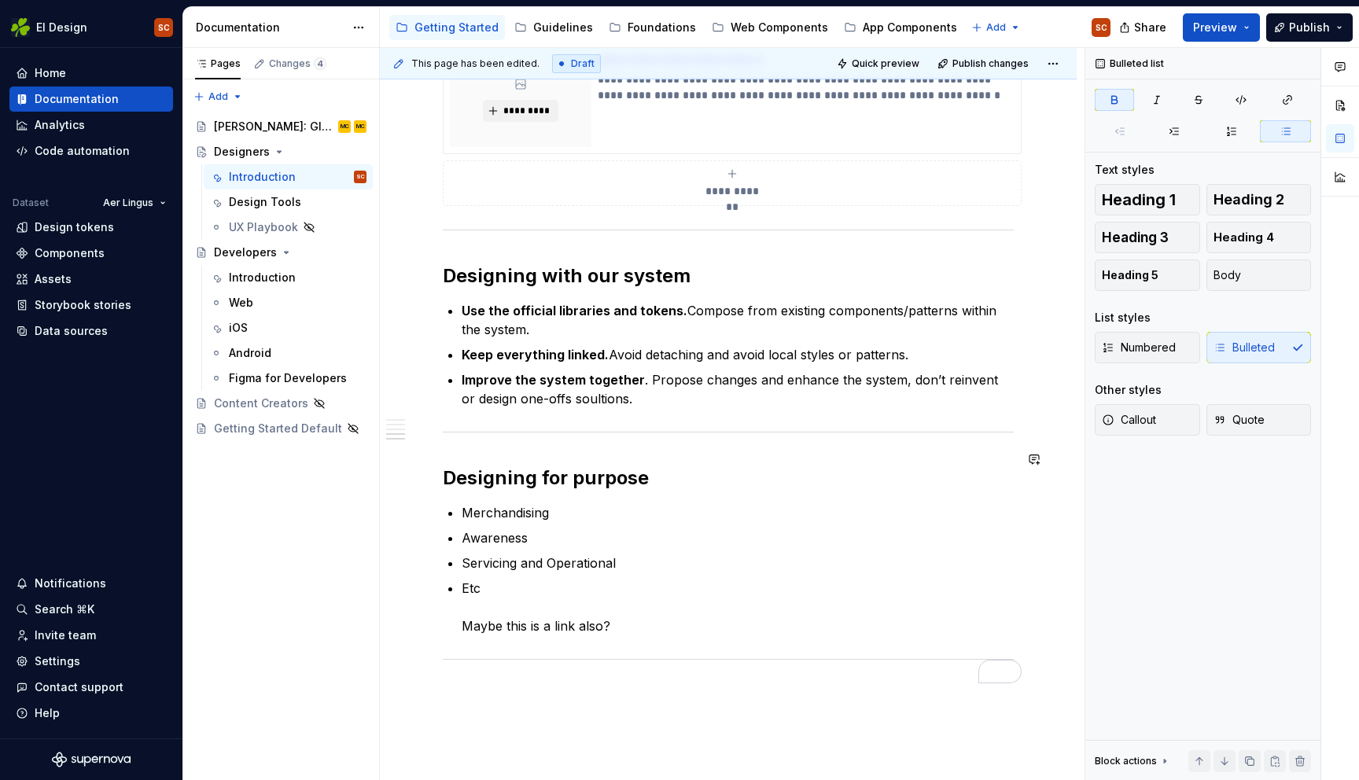
scroll to position [877, 0]
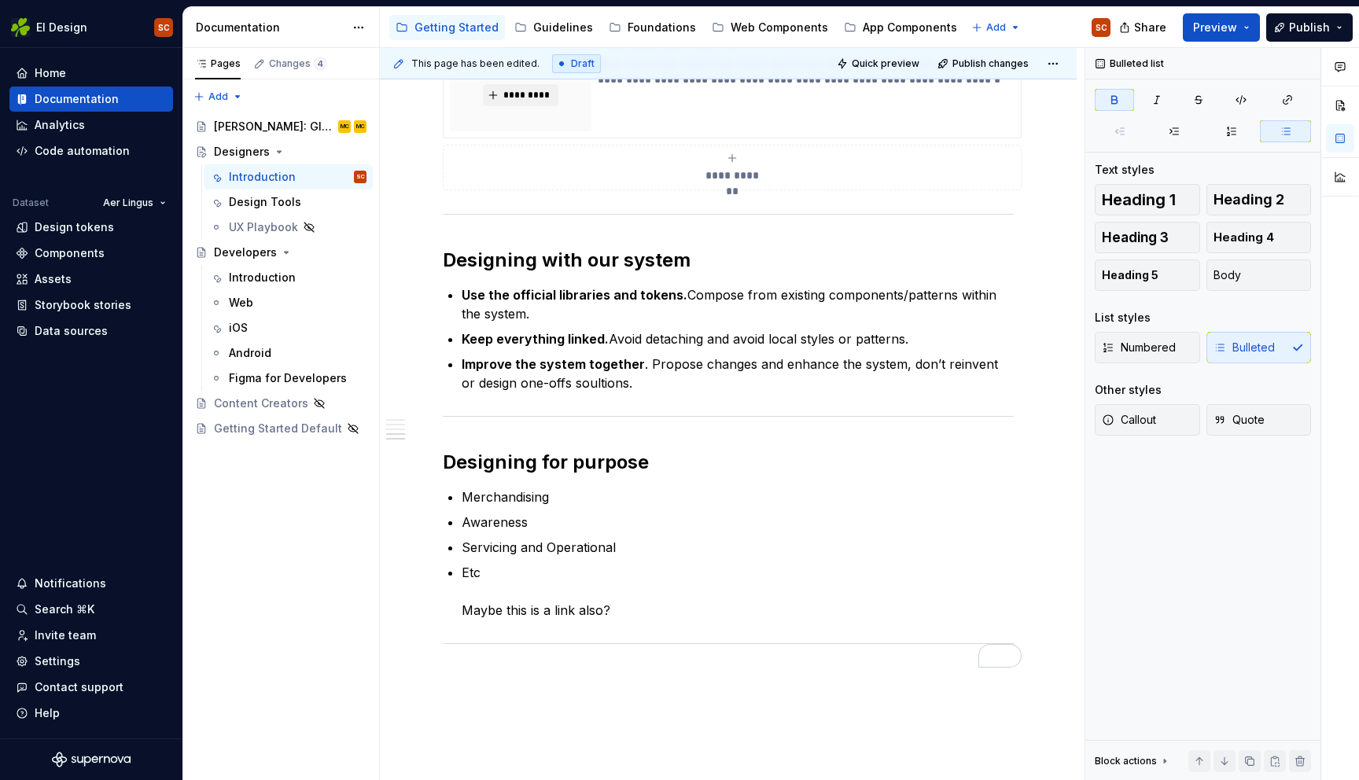
type textarea "*"
